Goal: Find specific page/section: Find specific page/section

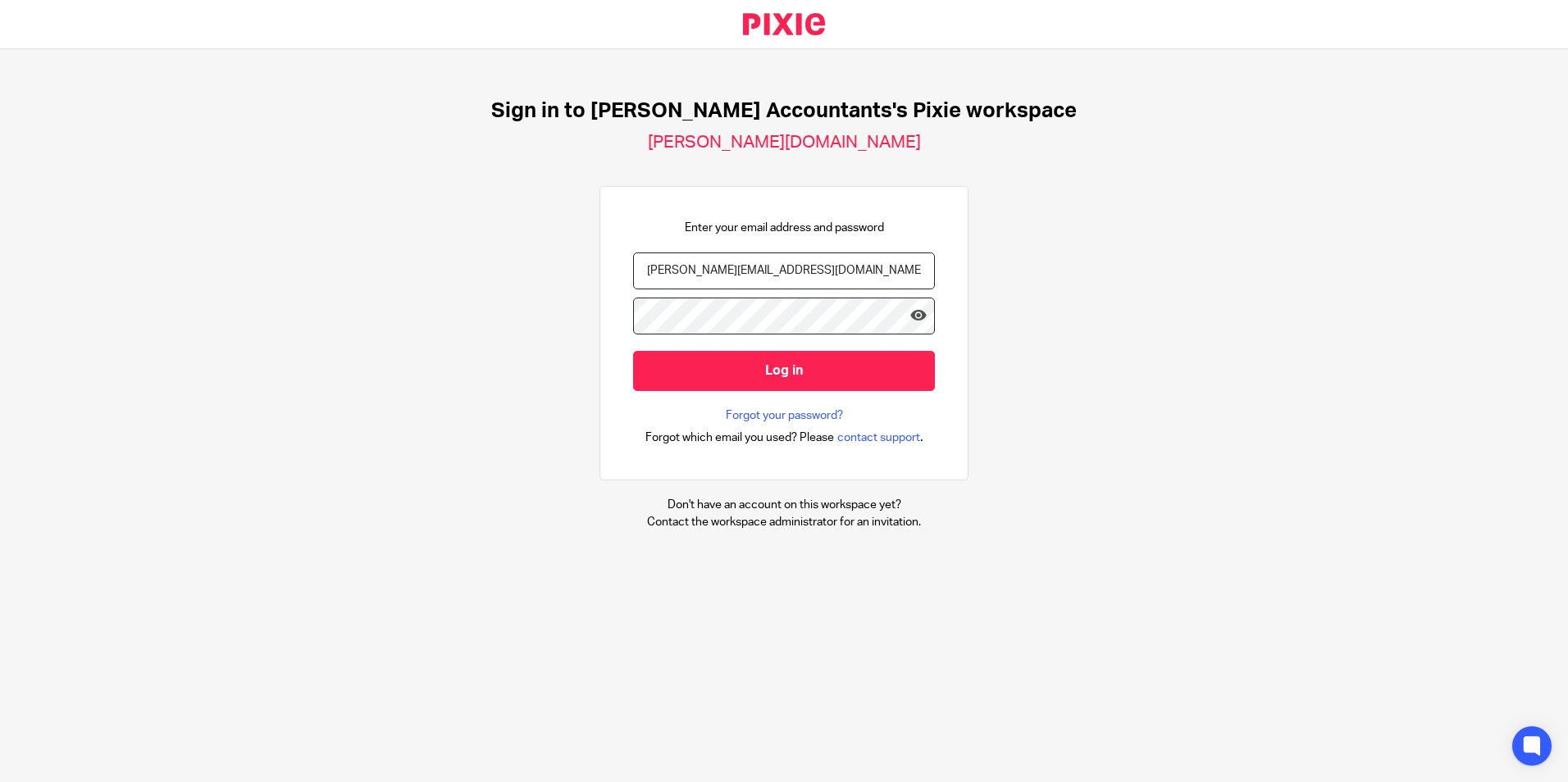
type input "[PERSON_NAME][EMAIL_ADDRESS][DOMAIN_NAME][PERSON_NAME]"
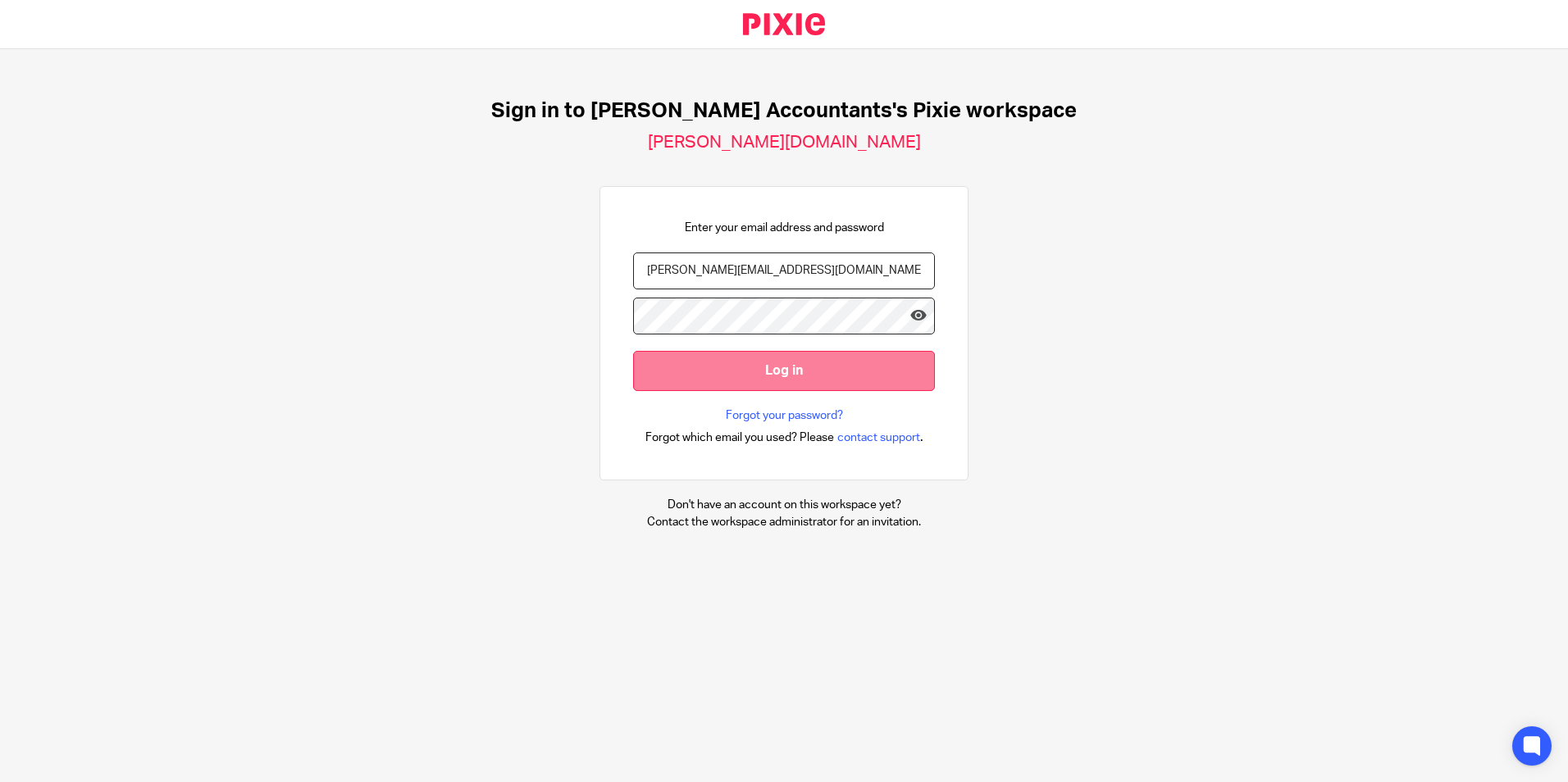
click at [755, 374] on input "Log in" at bounding box center [784, 371] width 302 height 40
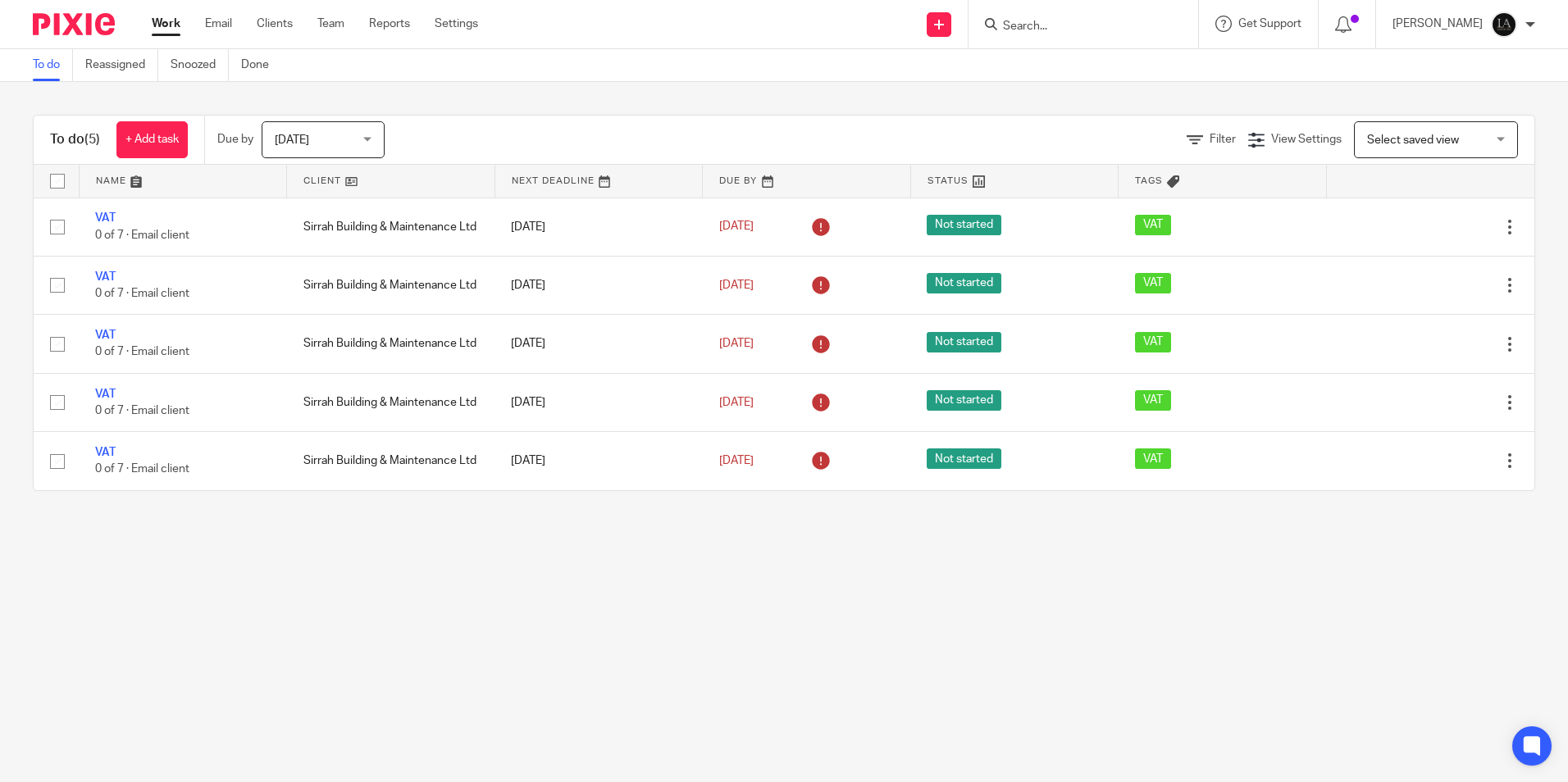
click at [1065, 31] on input "Search" at bounding box center [1075, 28] width 147 height 15
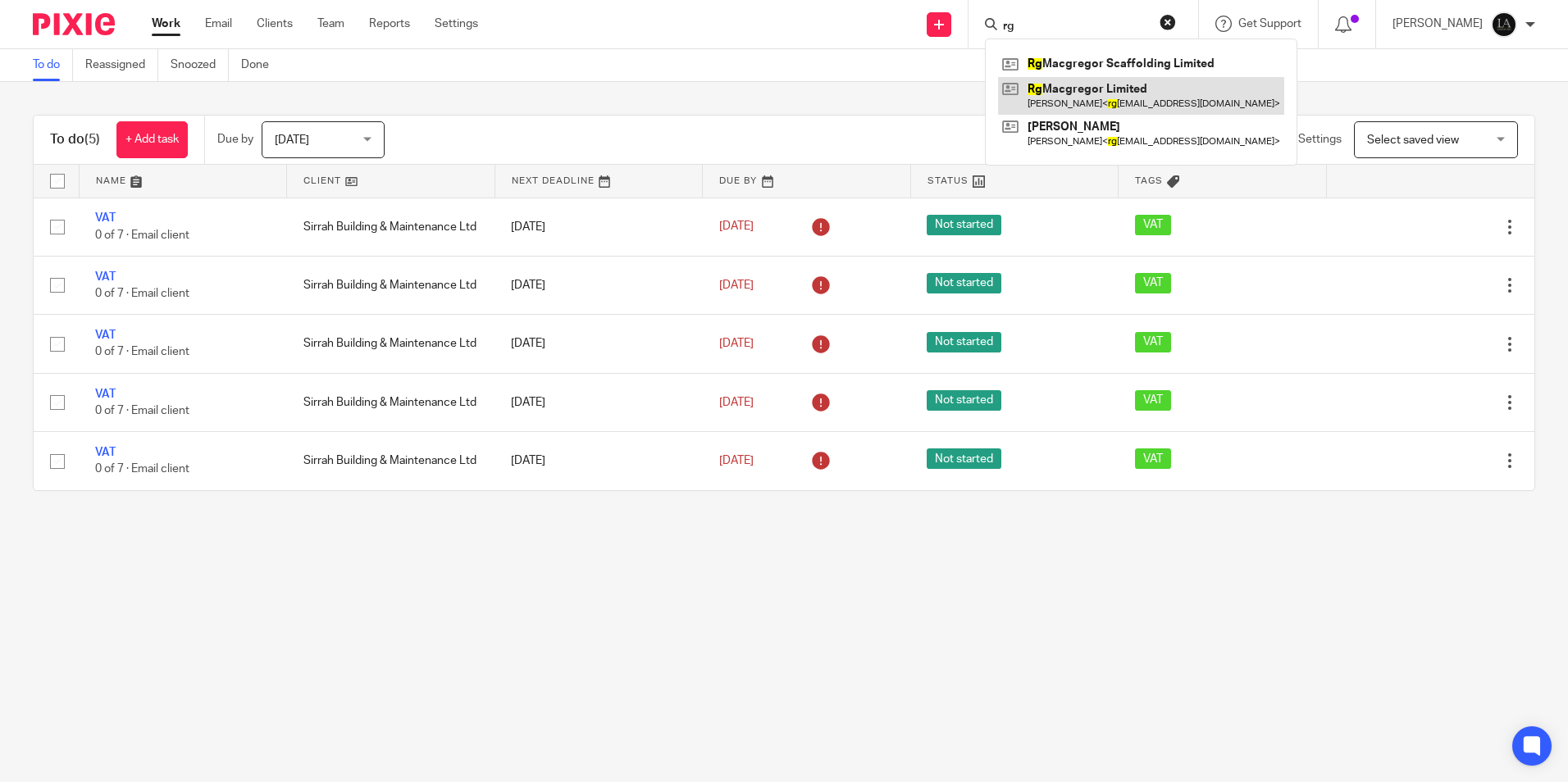
type input "rg"
click at [1106, 98] on link at bounding box center [1141, 95] width 286 height 38
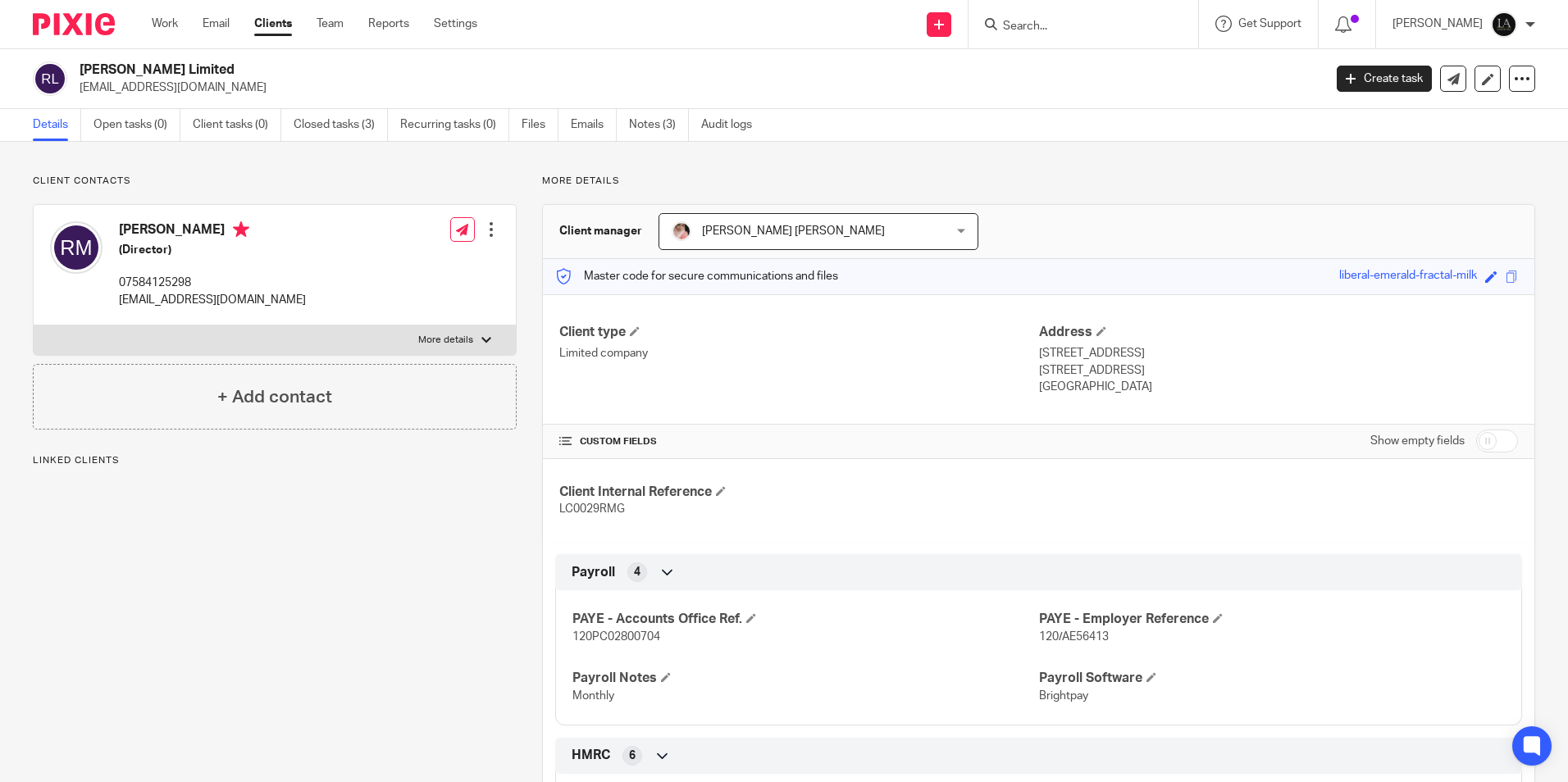
click at [1039, 352] on p "[STREET_ADDRESS]" at bounding box center [1278, 354] width 479 height 17
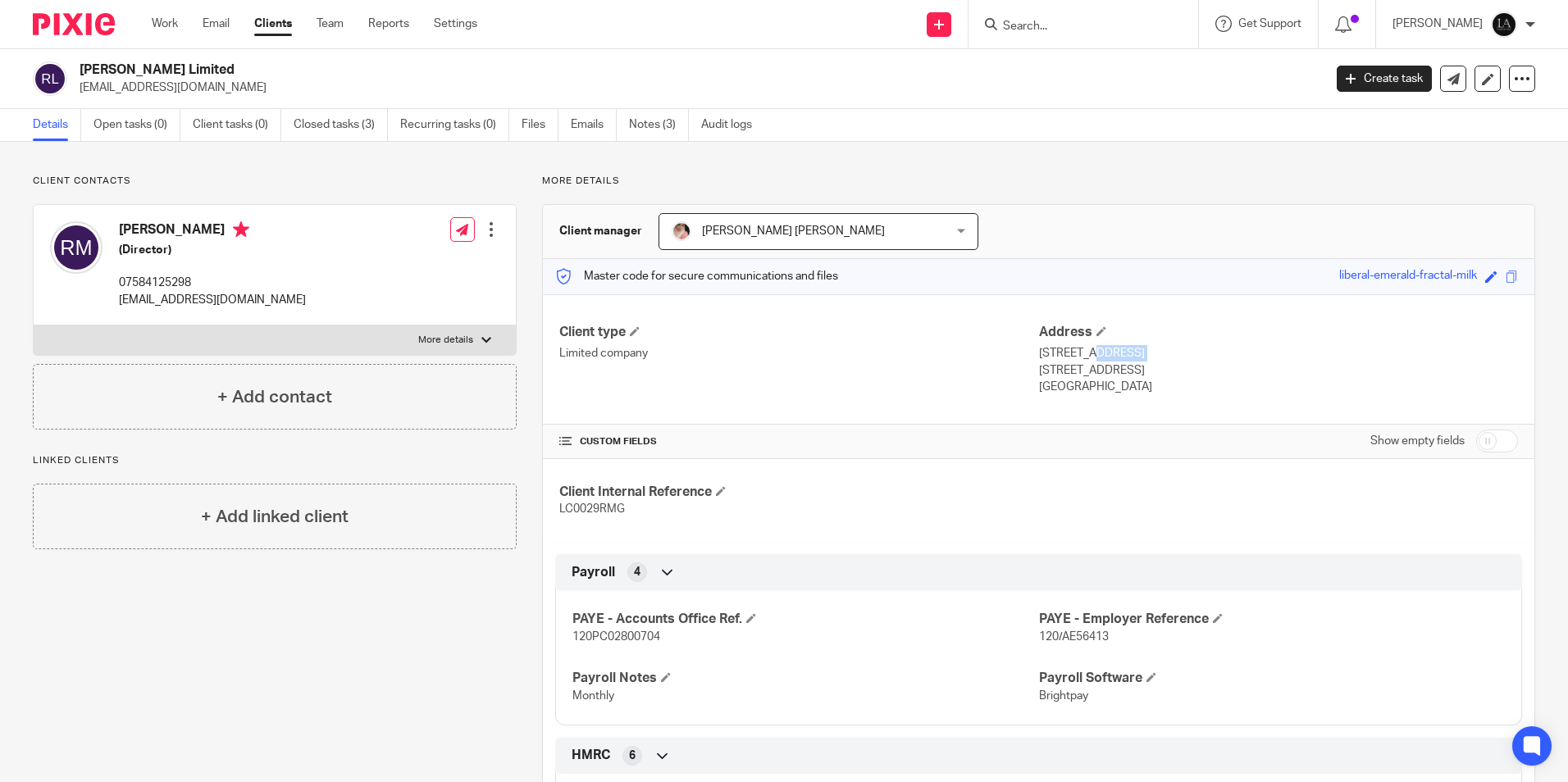
click at [1058, 373] on p "Glasgow, G32 6EB" at bounding box center [1278, 371] width 479 height 17
copy p "Glasgow"
click at [1089, 376] on p "Glasgow, G32 6EB" at bounding box center [1278, 371] width 479 height 17
drag, startPoint x: 1089, startPoint y: 376, endPoint x: 1102, endPoint y: 374, distance: 13.2
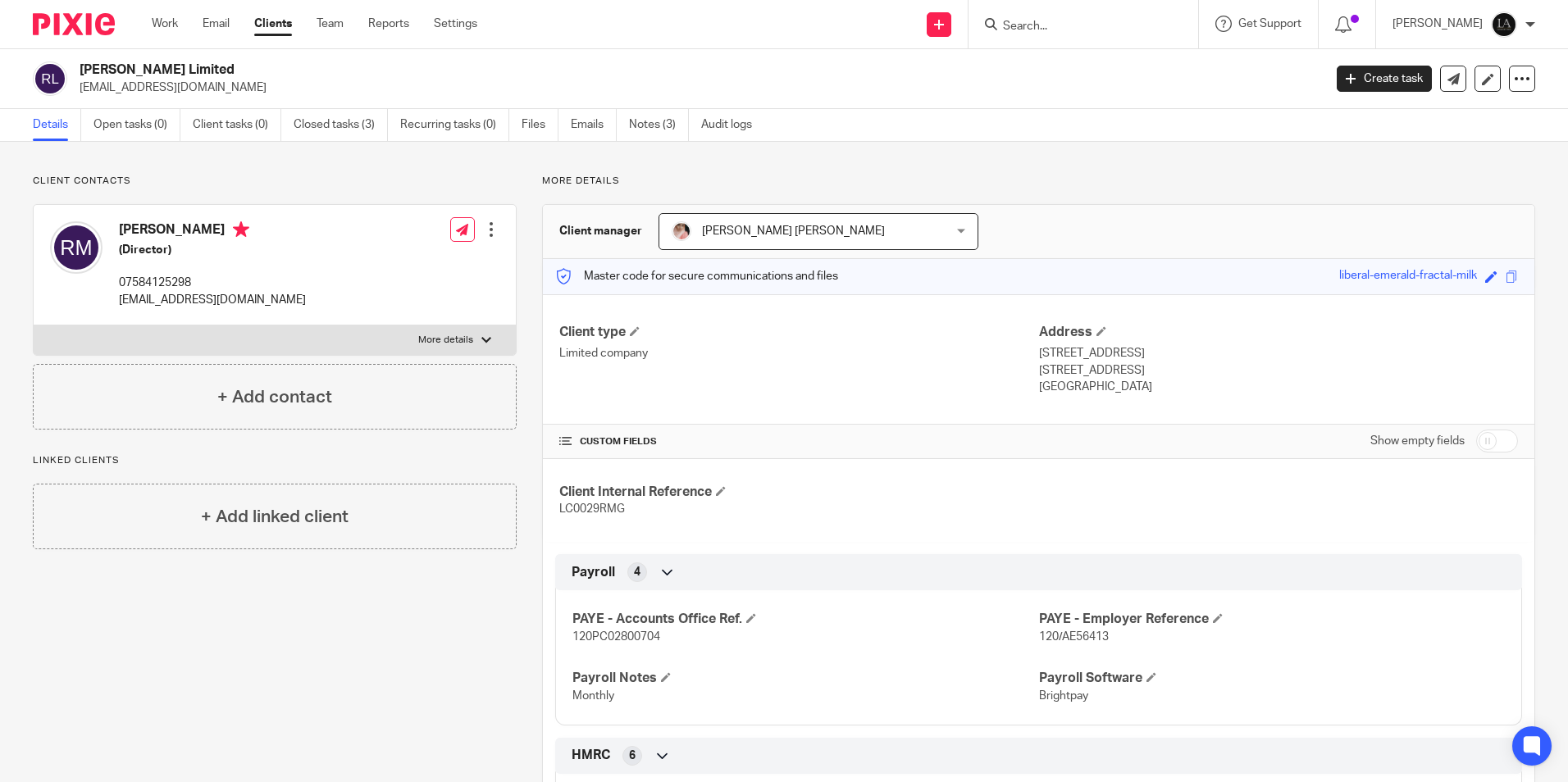
click at [1102, 374] on p "Glasgow, G32 6EB" at bounding box center [1278, 371] width 479 height 17
copy p "G32 6EB"
click at [1316, 213] on div "Client manager Alina Muaz Alina Muaz Aal-E-Mustafa Syed Alina Muaz Amna Saleem …" at bounding box center [1038, 232] width 992 height 54
click at [1515, 26] on img at bounding box center [1504, 24] width 26 height 26
click at [1258, 133] on div "Details Open tasks (0) Client tasks (0) Closed tasks (3) Recurring tasks (0) Fi…" at bounding box center [784, 125] width 1568 height 33
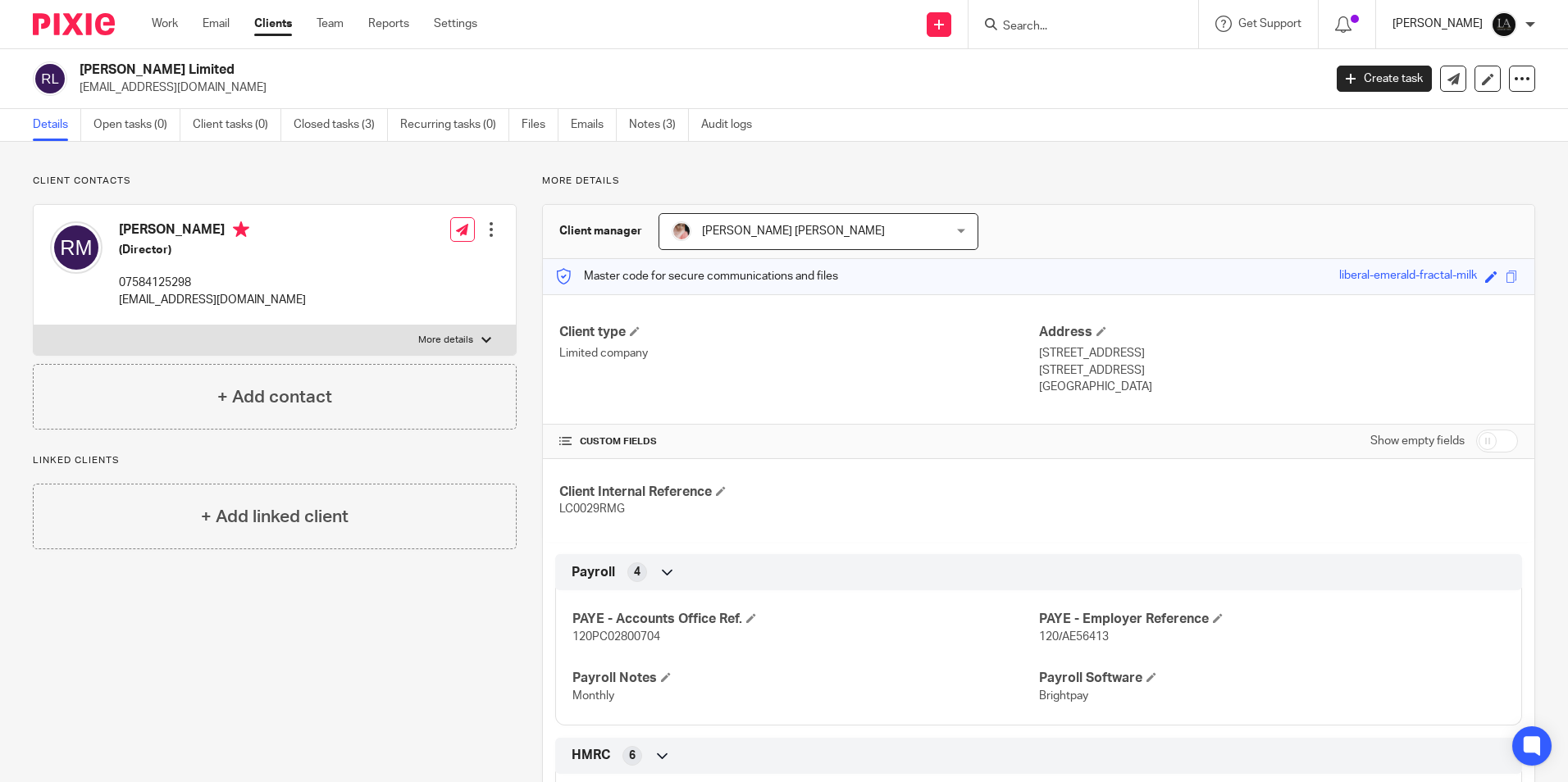
click at [1443, 27] on p "[PERSON_NAME]" at bounding box center [1437, 24] width 90 height 17
click at [335, 27] on link "Team" at bounding box center [330, 24] width 27 height 17
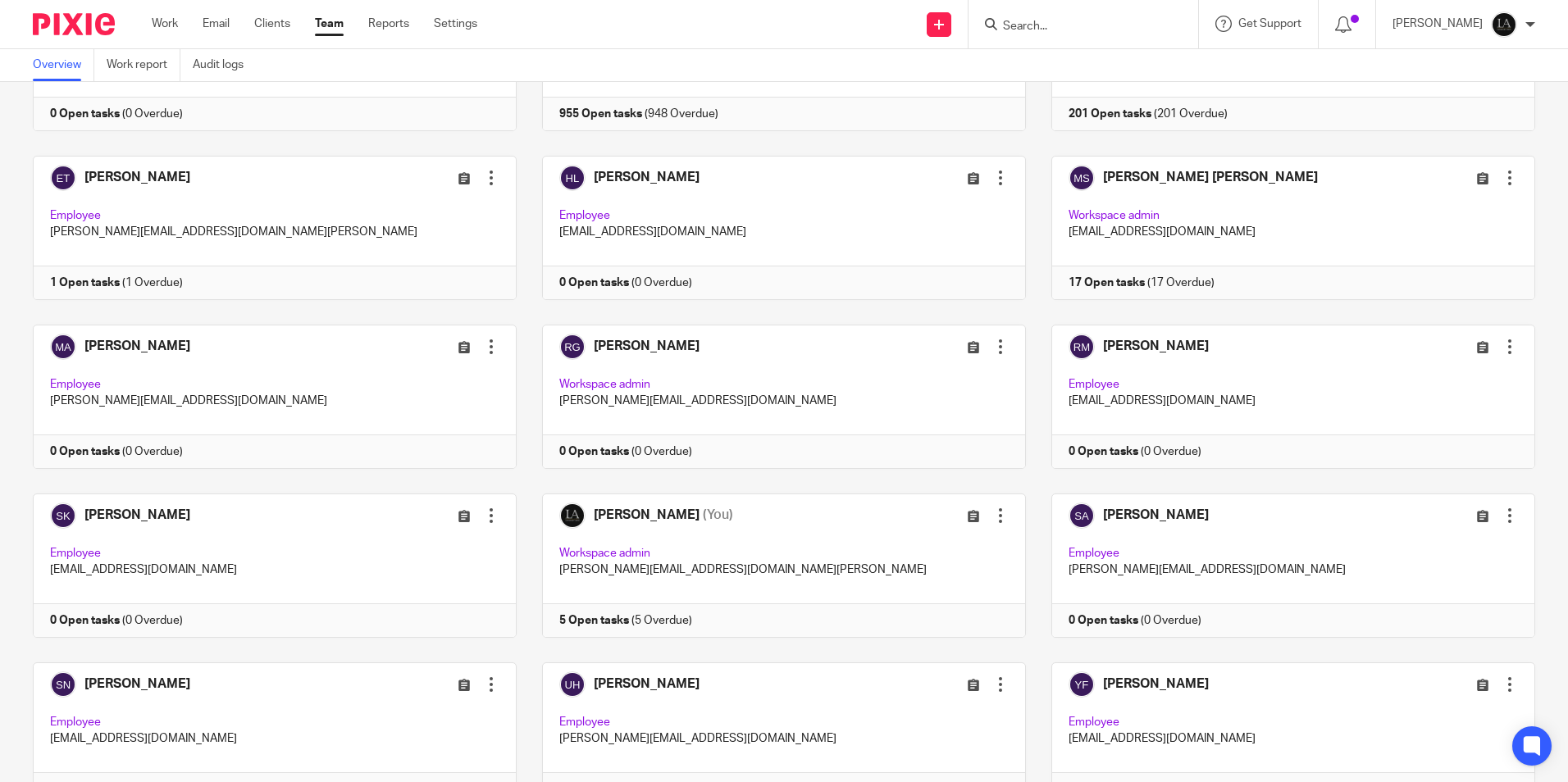
scroll to position [246, 0]
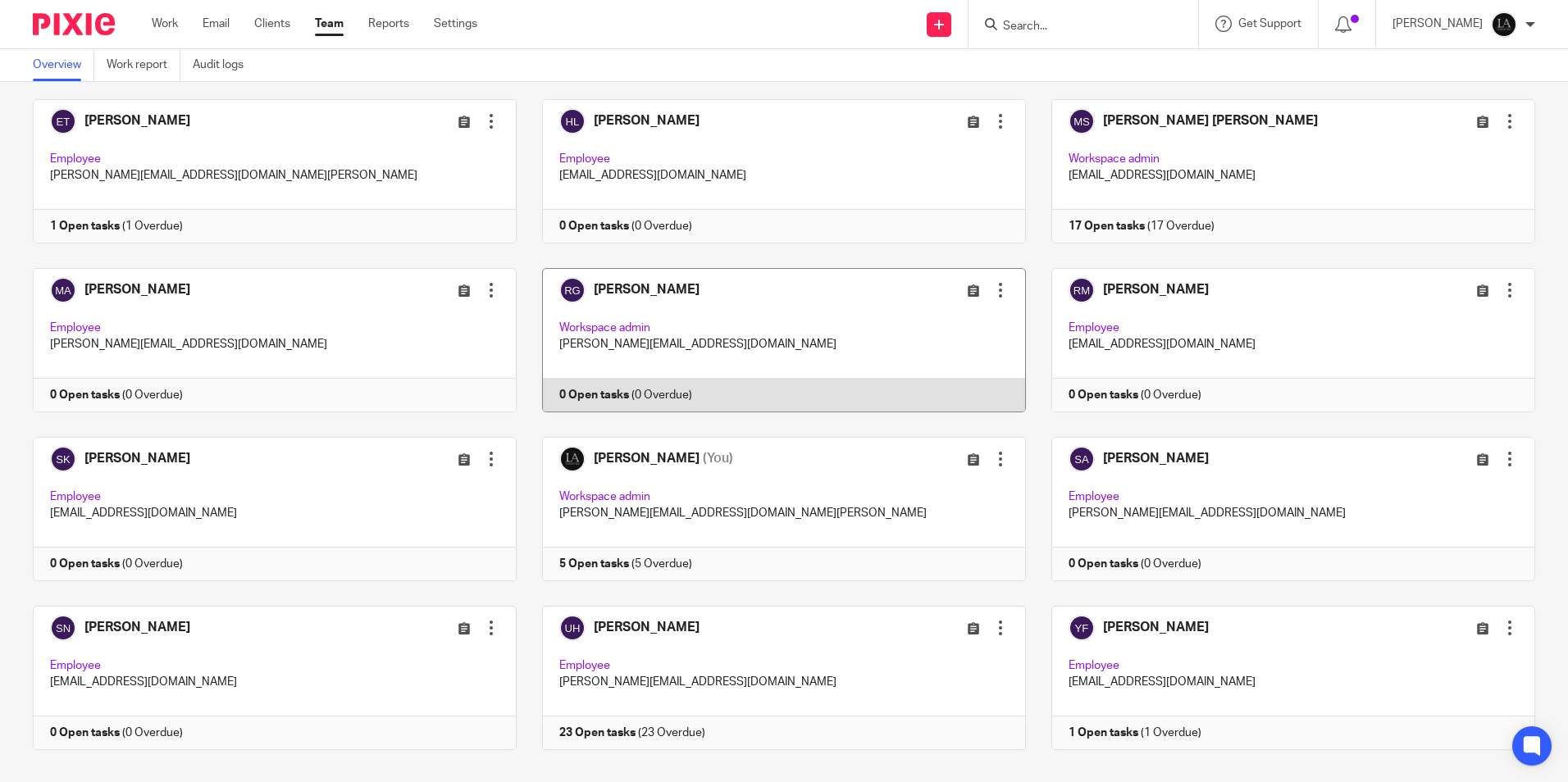
click at [992, 291] on div at bounding box center [1001, 290] width 17 height 17
click at [702, 316] on link at bounding box center [771, 340] width 510 height 145
